Goal: Navigation & Orientation: Find specific page/section

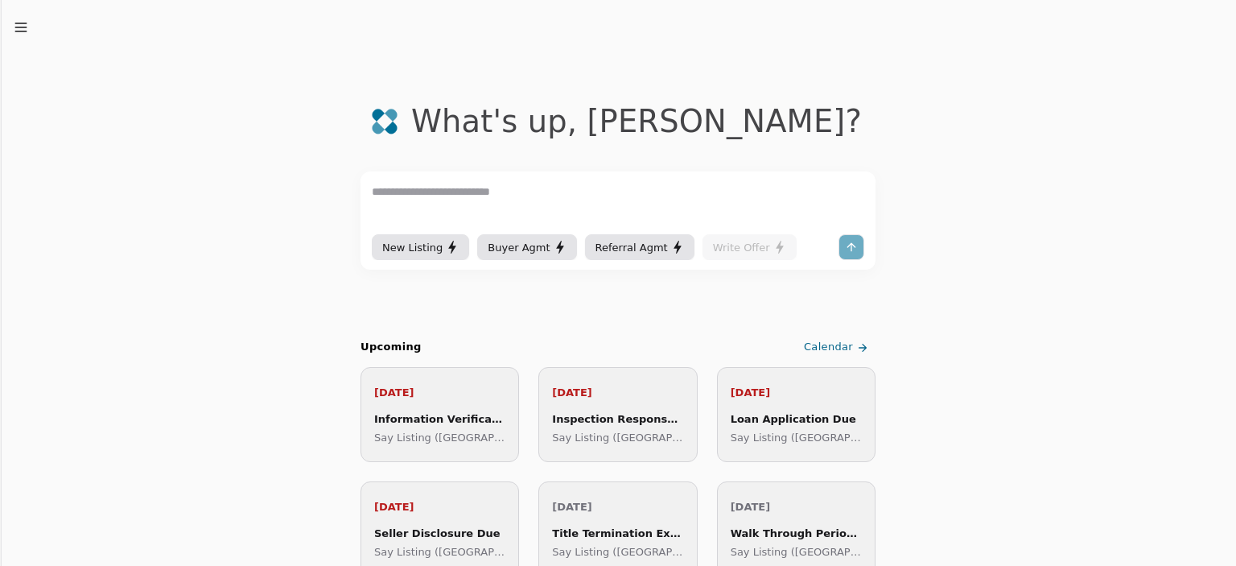
click at [833, 347] on span "Calendar" at bounding box center [828, 347] width 49 height 17
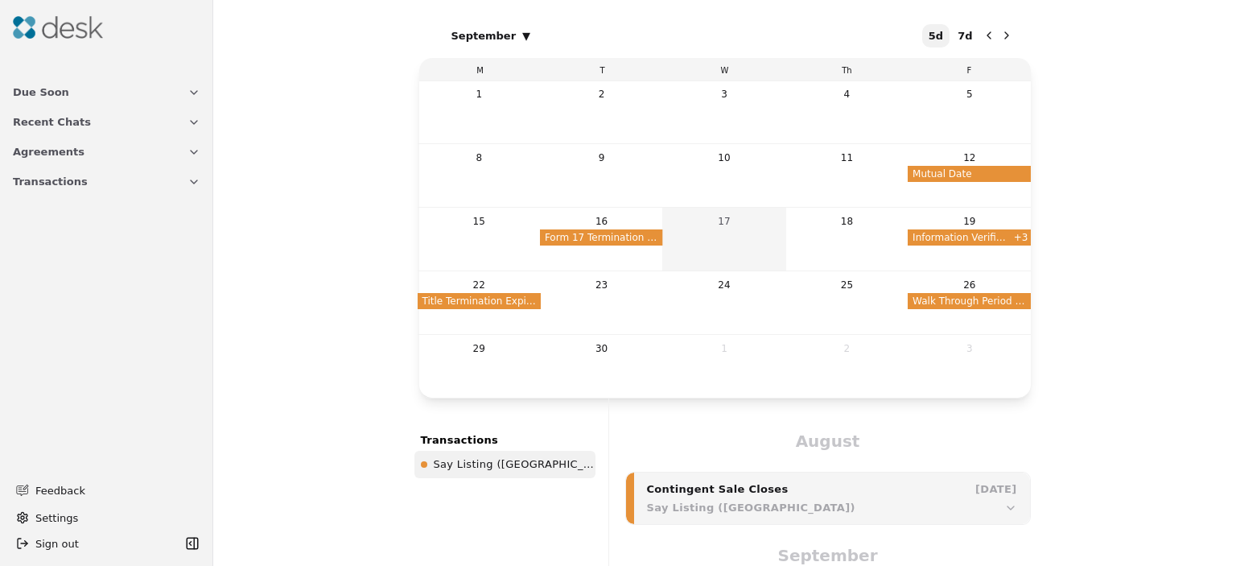
scroll to position [312, 0]
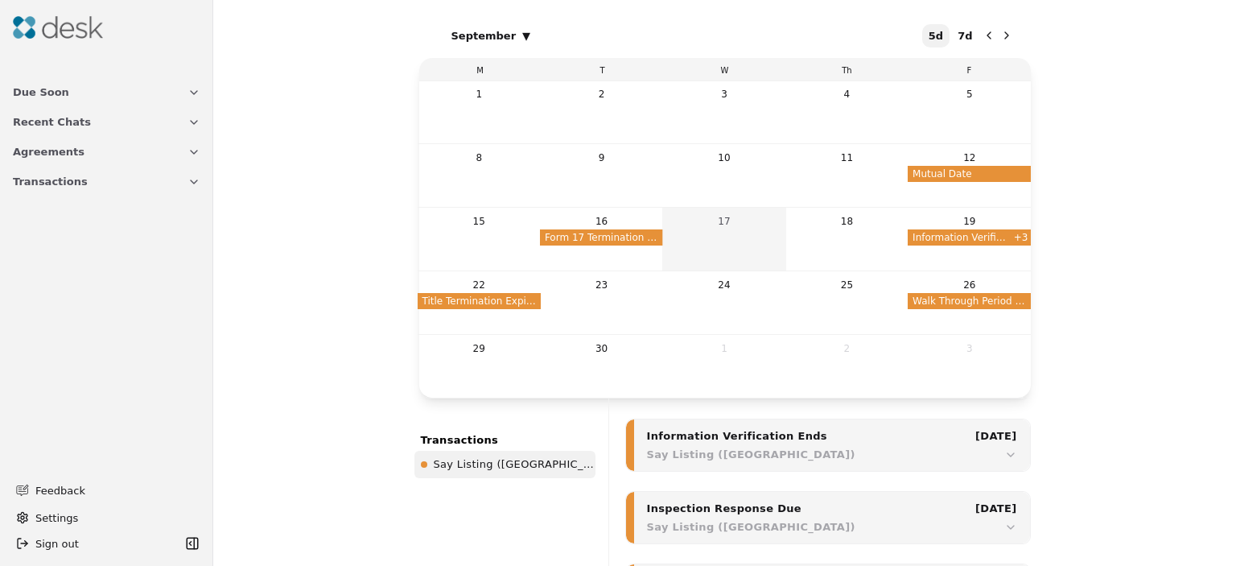
drag, startPoint x: 127, startPoint y: 76, endPoint x: 129, endPoint y: 90, distance: 14.6
click at [129, 90] on div "Due Soon Recent Chats Agreements Transactions" at bounding box center [106, 191] width 213 height 241
click at [129, 90] on button "Due Soon" at bounding box center [106, 92] width 207 height 30
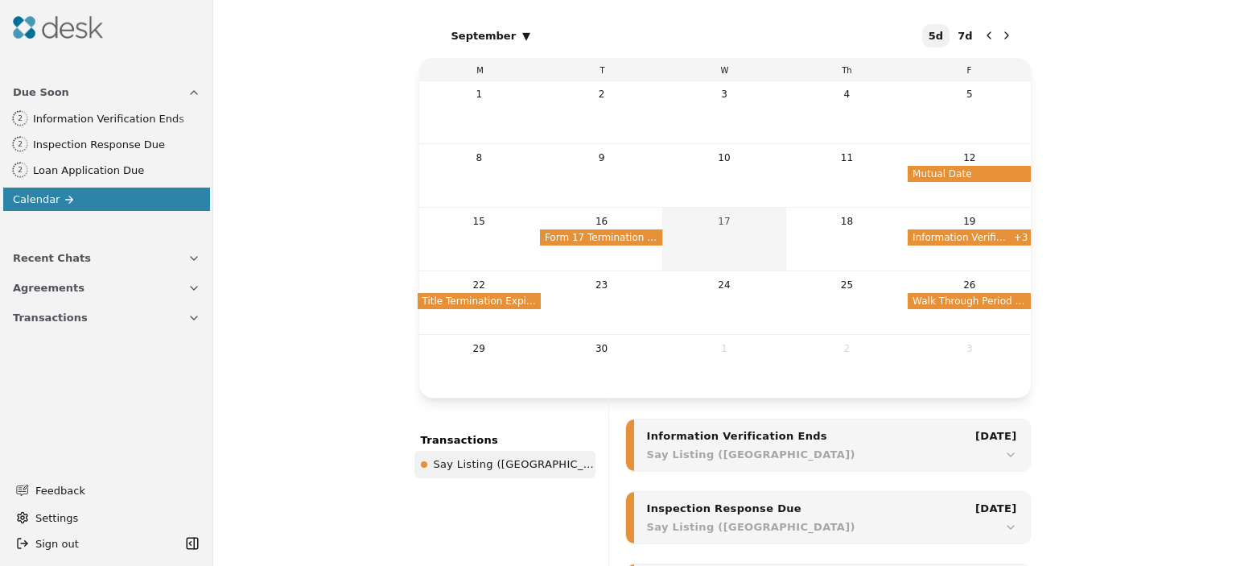
click at [127, 262] on button "Recent Chats" at bounding box center [106, 258] width 207 height 30
click at [126, 379] on button "Agreements" at bounding box center [106, 372] width 207 height 30
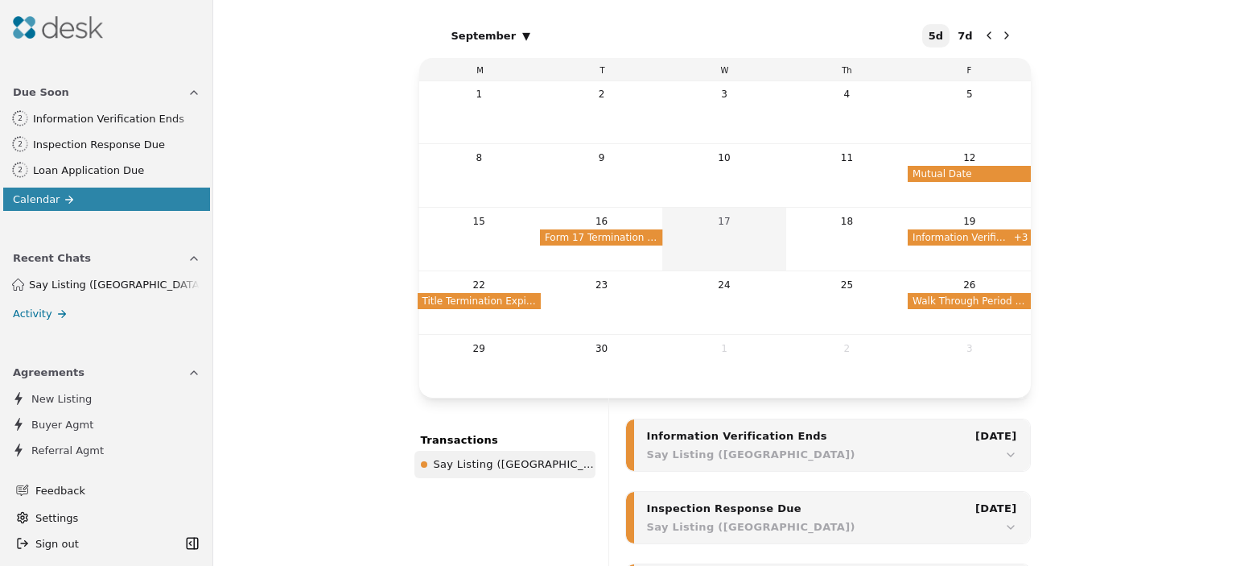
click at [113, 281] on span "Say Listing ([GEOGRAPHIC_DATA])" at bounding box center [114, 284] width 171 height 17
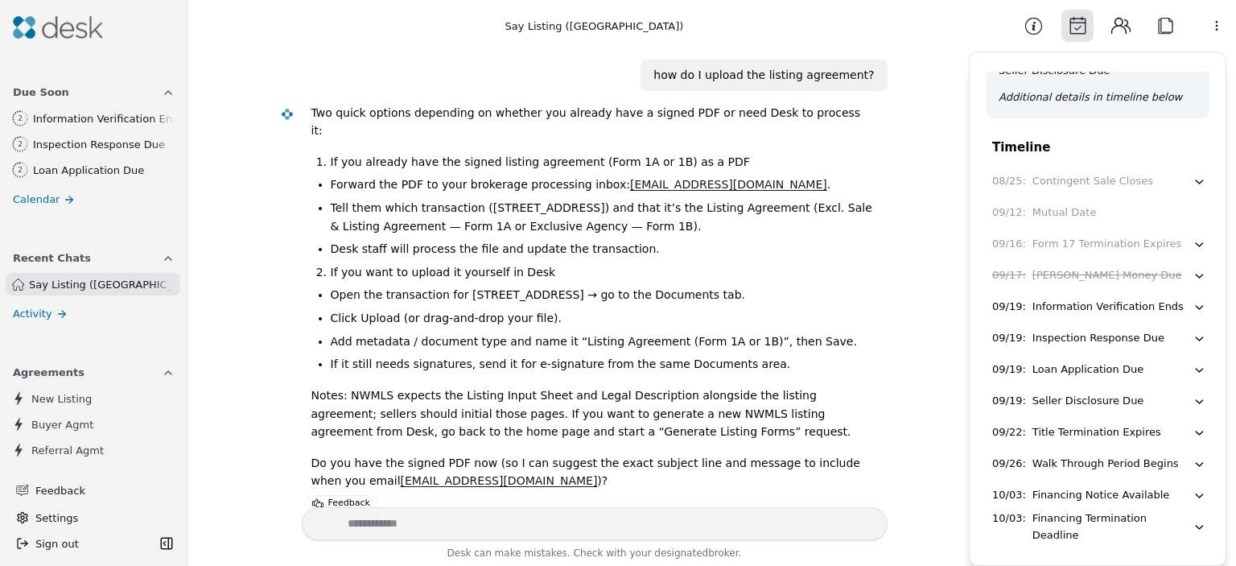
scroll to position [142, 0]
